Goal: Task Accomplishment & Management: Use online tool/utility

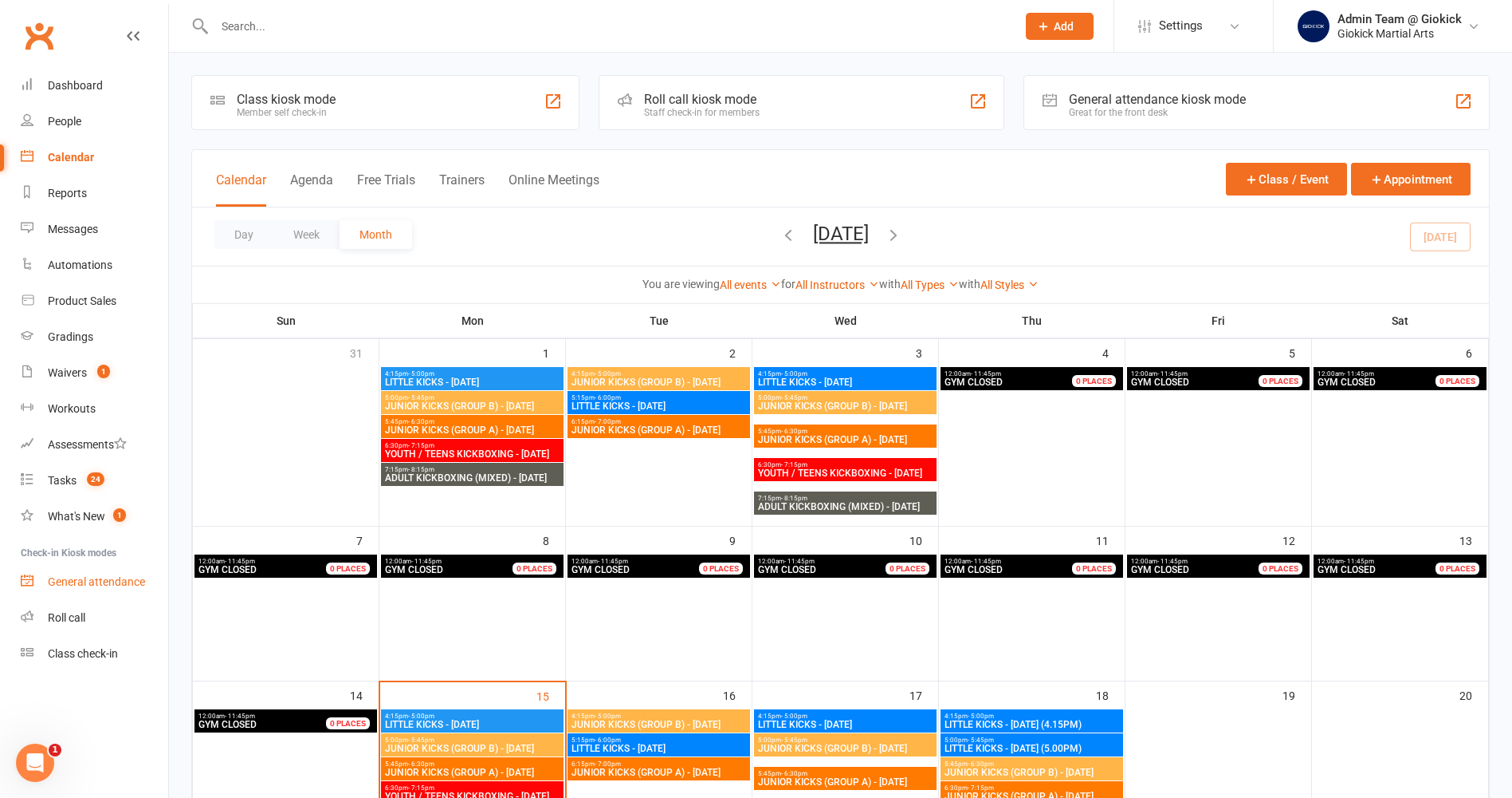
click at [89, 577] on div "General attendance" at bounding box center [96, 582] width 97 height 13
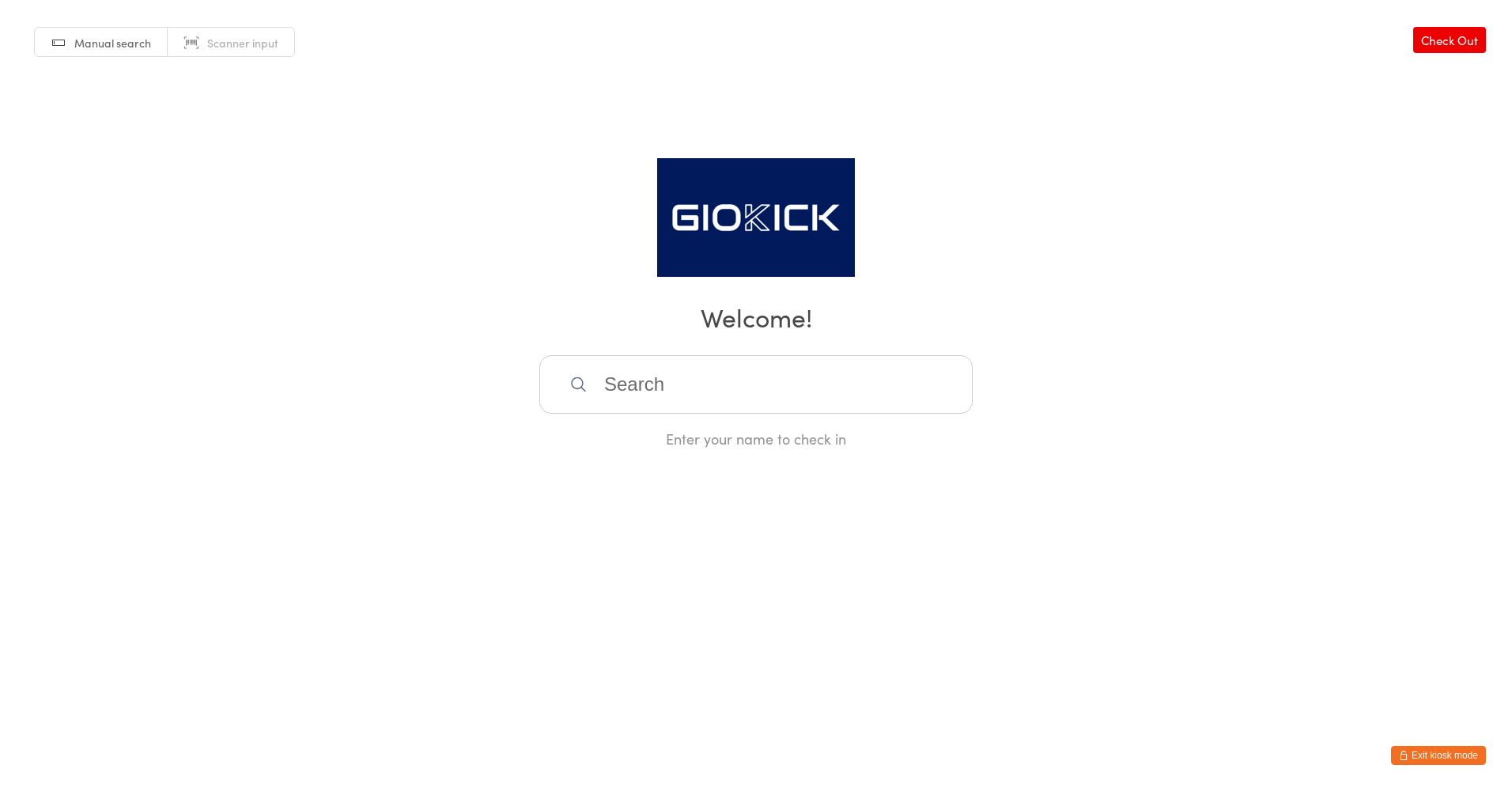
click at [227, 42] on span "Scanner input" at bounding box center [243, 43] width 71 height 16
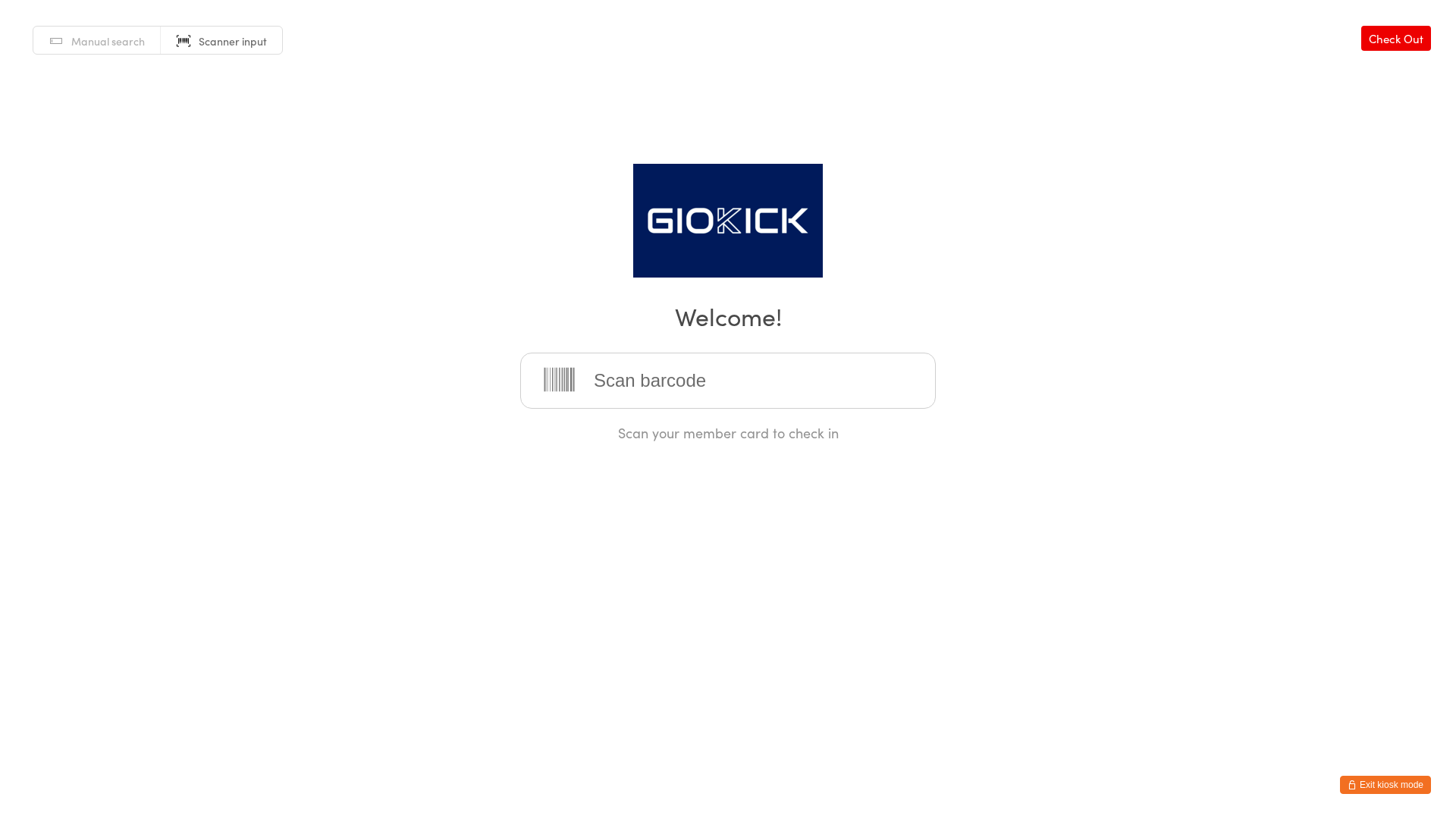
click at [729, 380] on input "search" at bounding box center [728, 381] width 416 height 56
